Goal: Transaction & Acquisition: Book appointment/travel/reservation

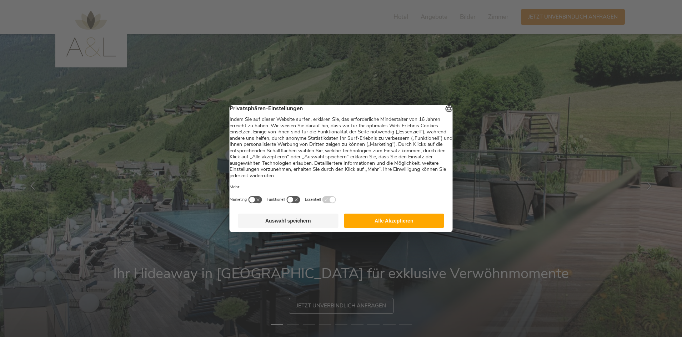
click at [418, 218] on button "Alle Akzeptieren" at bounding box center [394, 221] width 100 height 14
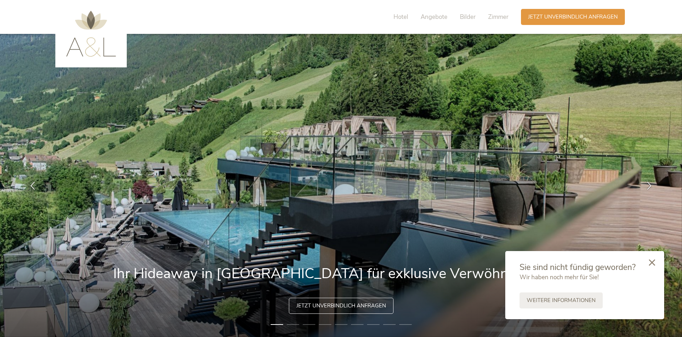
click at [650, 263] on icon at bounding box center [652, 263] width 6 height 6
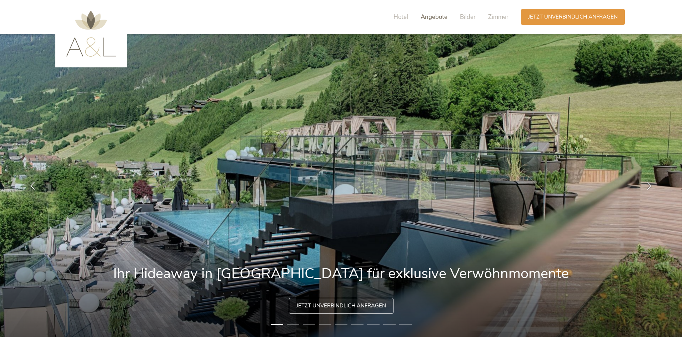
click at [432, 17] on span "Angebote" at bounding box center [434, 17] width 27 height 8
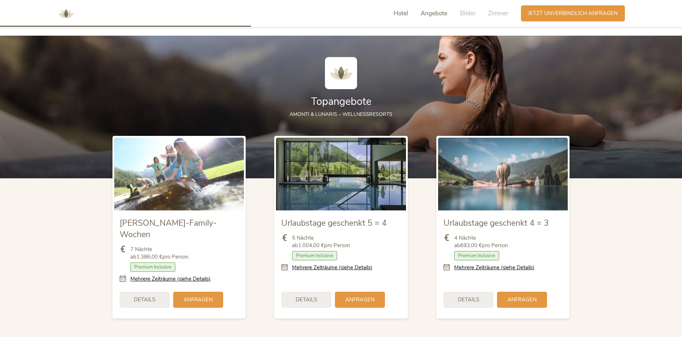
click at [400, 14] on span "Hotel" at bounding box center [400, 13] width 15 height 8
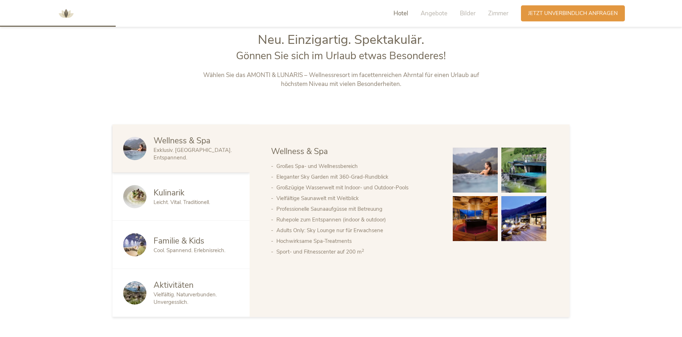
scroll to position [362, 0]
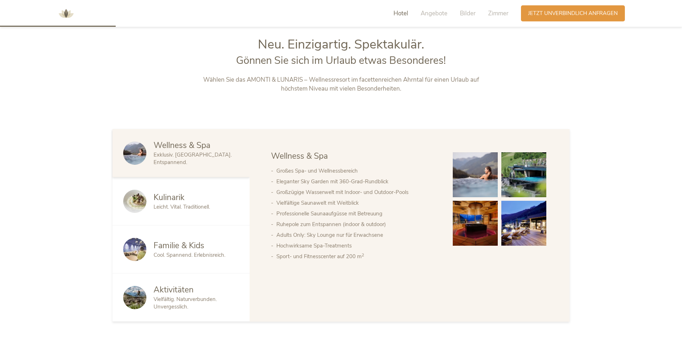
click at [192, 211] on div "Leicht. Vital. Traditionell." at bounding box center [196, 206] width 85 height 7
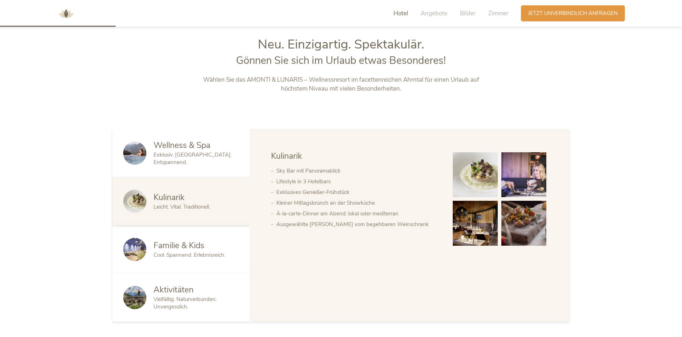
click at [181, 239] on div "Familie & Kids Cool. Spannend. Erlebnisreich." at bounding box center [180, 250] width 137 height 48
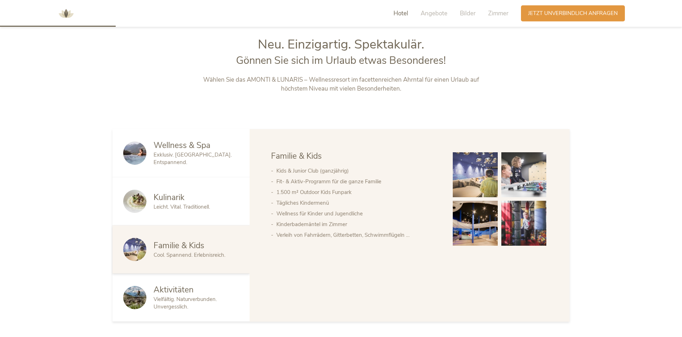
click at [473, 225] on img at bounding box center [475, 223] width 45 height 45
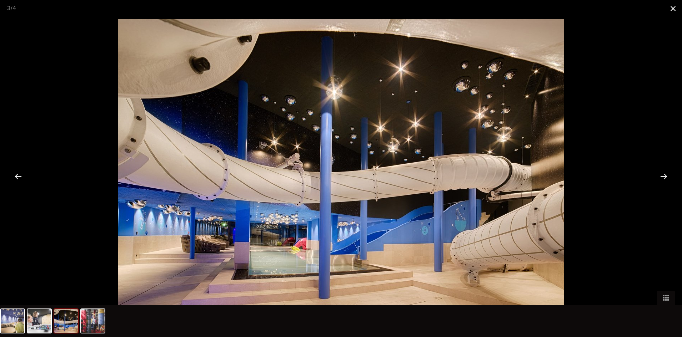
click at [669, 11] on span at bounding box center [673, 8] width 18 height 17
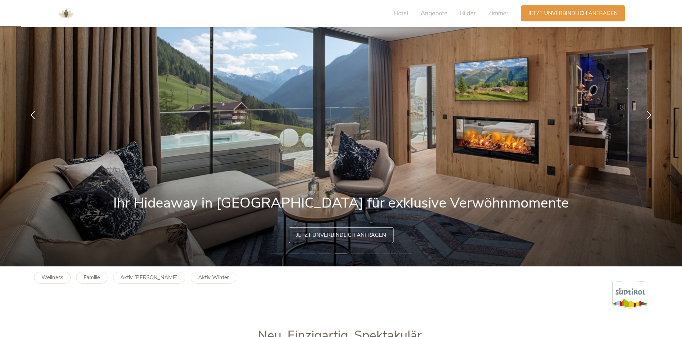
scroll to position [65, 0]
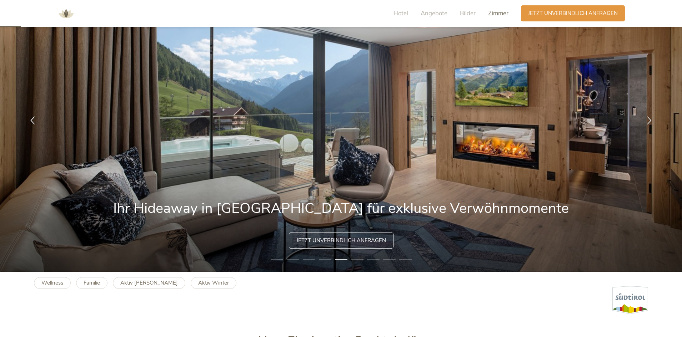
click at [493, 11] on span "Zimmer" at bounding box center [498, 13] width 20 height 8
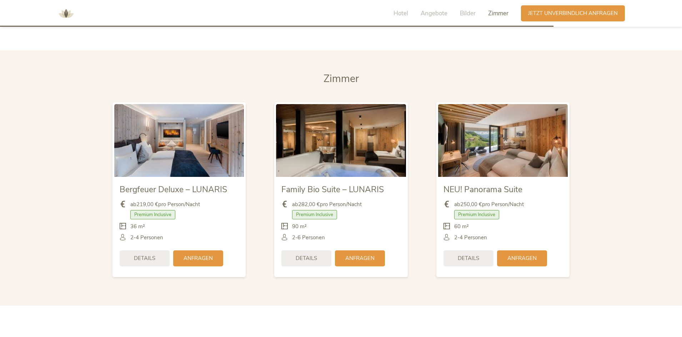
scroll to position [1642, 0]
